Goal: Register for event/course

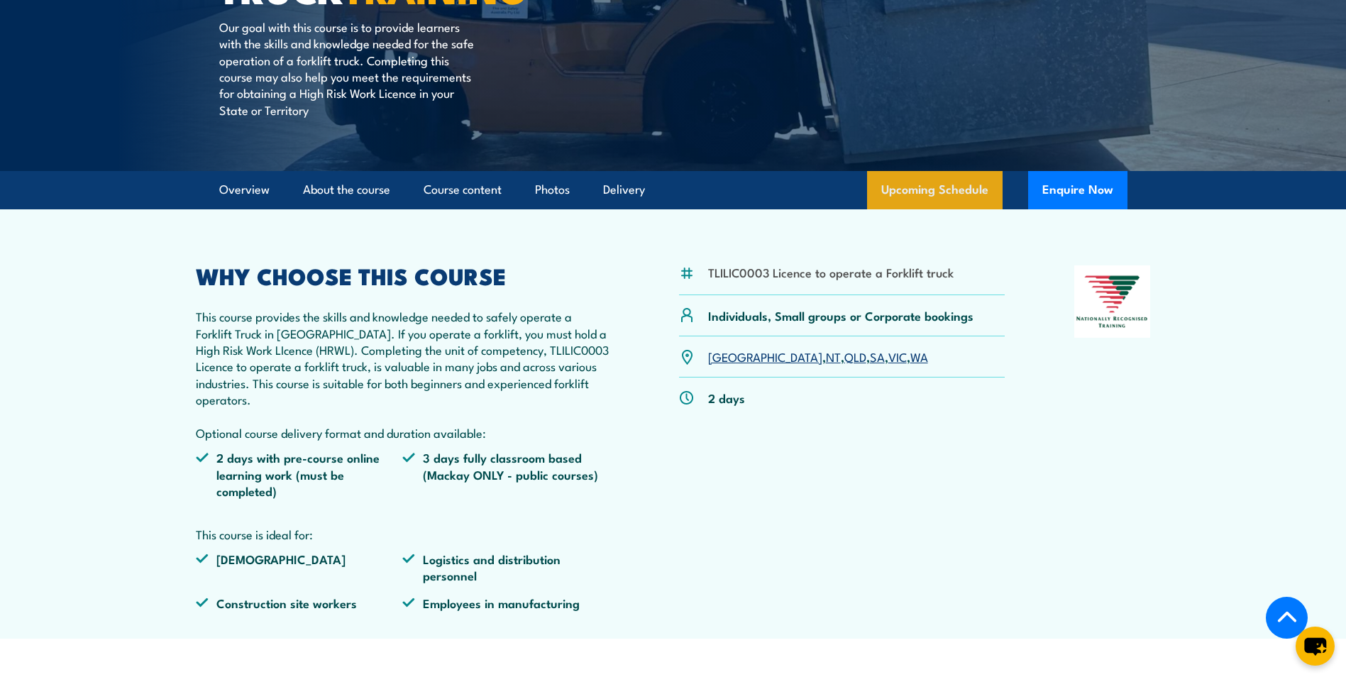
click at [902, 188] on link "Upcoming Schedule" at bounding box center [935, 190] width 136 height 38
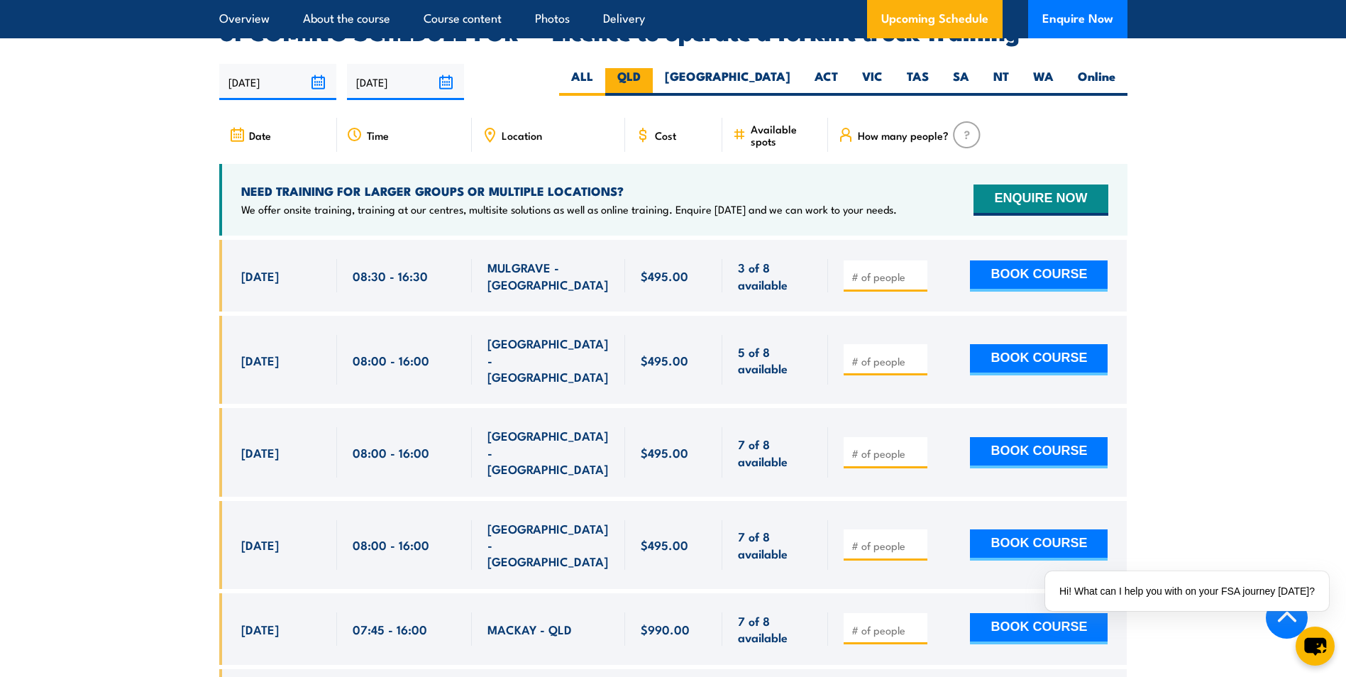
click at [653, 68] on label "QLD" at bounding box center [629, 82] width 48 height 28
click at [650, 68] on input "QLD" at bounding box center [645, 72] width 9 height 9
radio input "true"
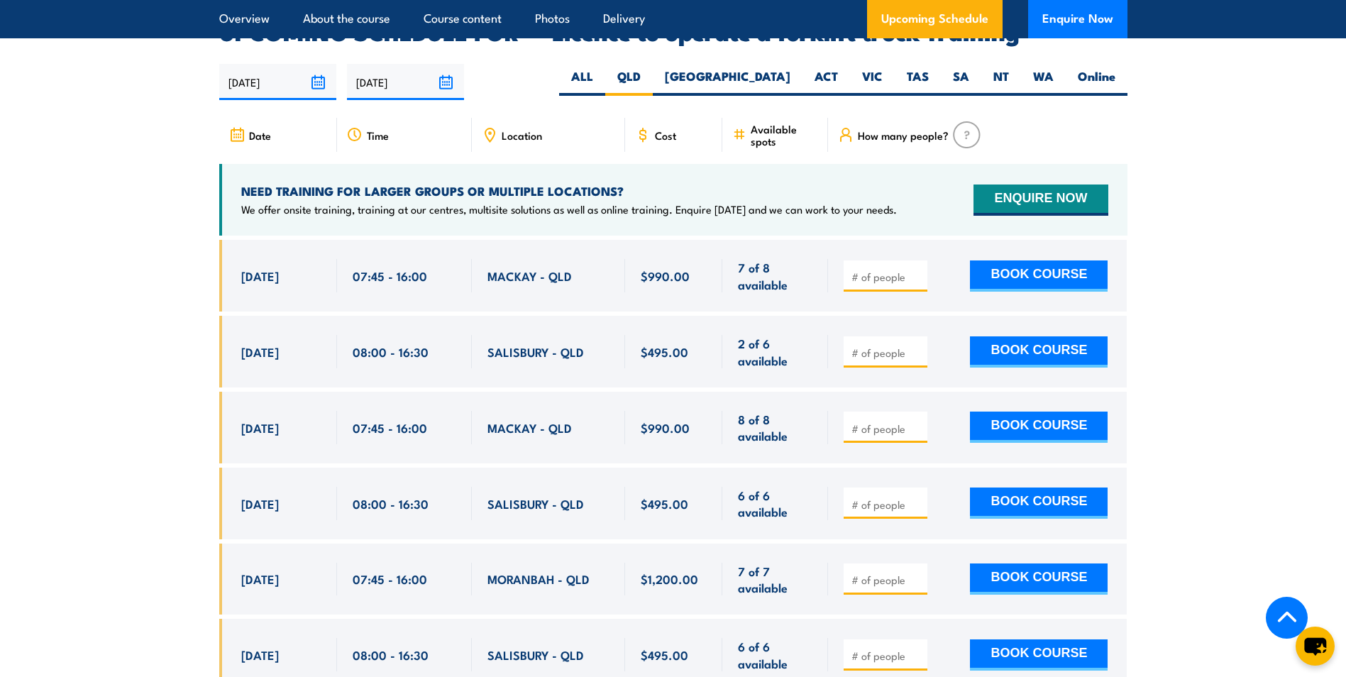
scroll to position [2446, 0]
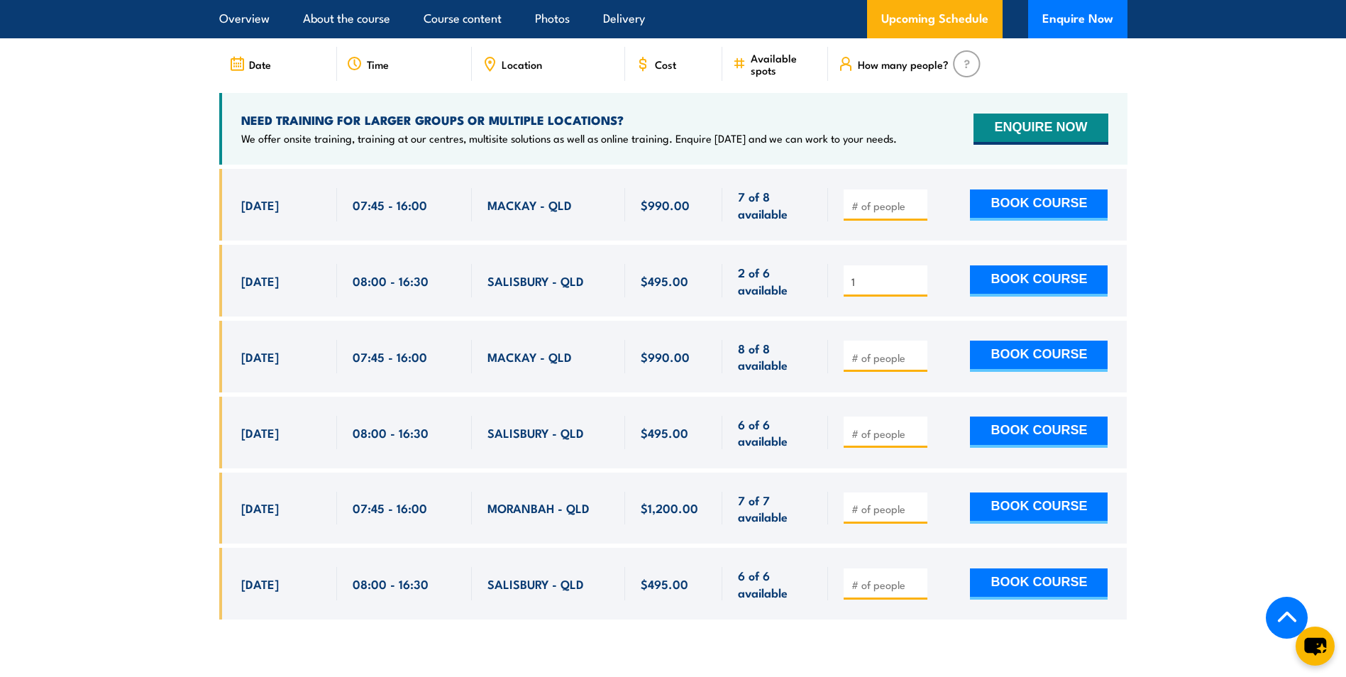
type input "1"
click at [918, 275] on input "1" at bounding box center [886, 282] width 71 height 14
click at [669, 348] on span "$990.00" at bounding box center [665, 356] width 49 height 16
